Goal: Find specific page/section: Find specific page/section

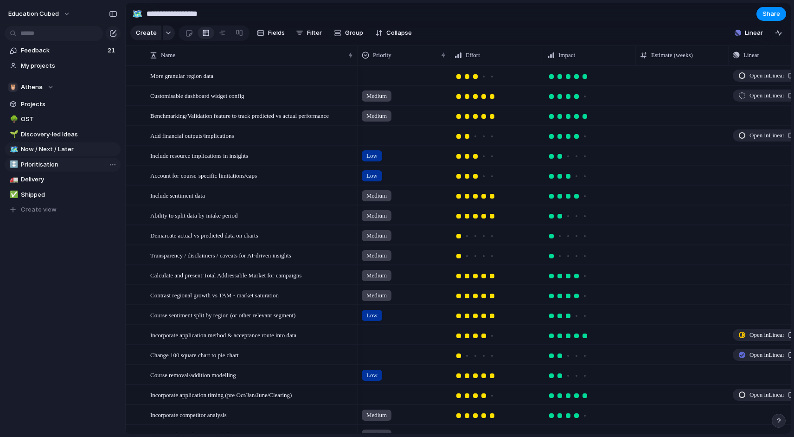
click at [39, 164] on span "Prioritisation" at bounding box center [69, 164] width 96 height 9
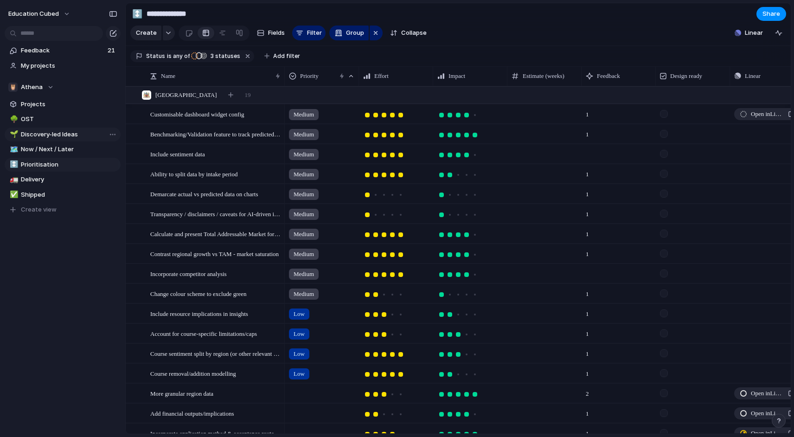
click at [45, 134] on span "Discovery-led Ideas" at bounding box center [69, 134] width 96 height 9
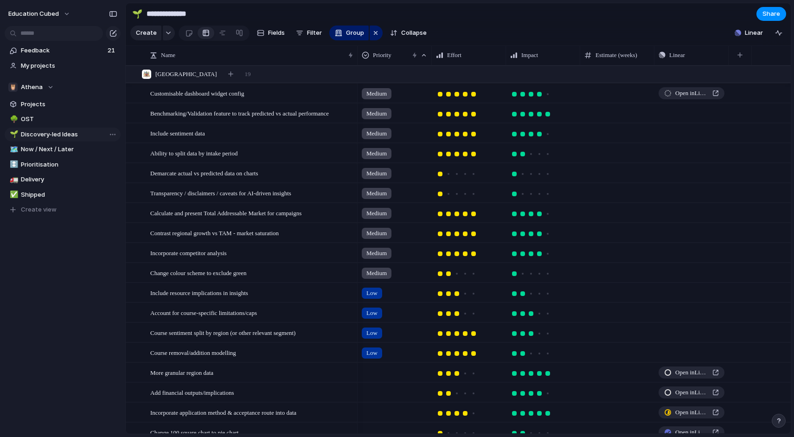
type input "**********"
click at [218, 108] on span "Benchmarking/Validation feature to track predicted vs actual performance" at bounding box center [239, 113] width 179 height 11
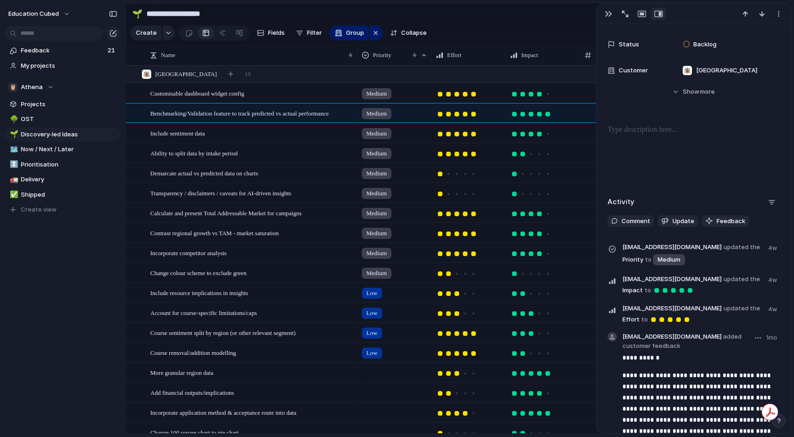
scroll to position [216, 0]
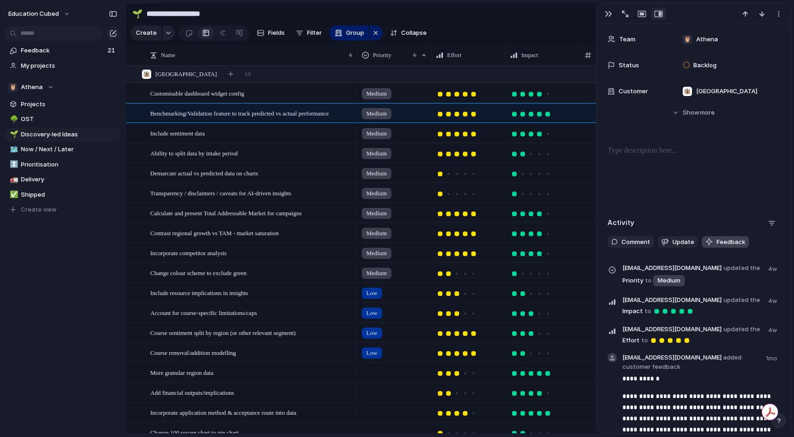
click at [721, 244] on span "Feedback" at bounding box center [731, 242] width 29 height 9
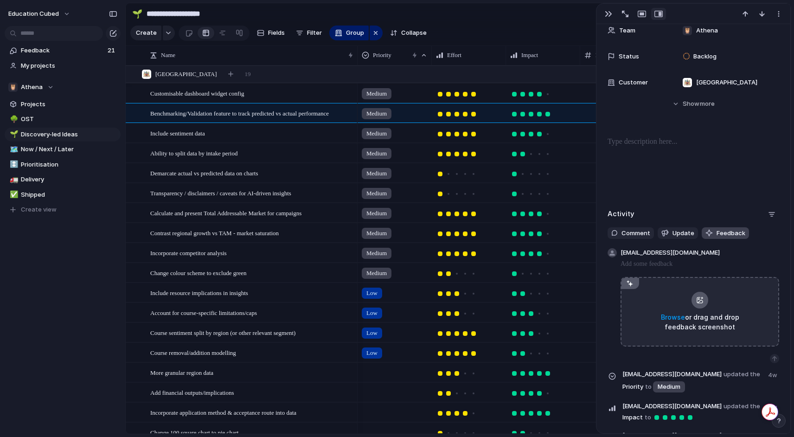
scroll to position [226, 0]
click at [607, 16] on div "button" at bounding box center [608, 13] width 7 height 7
